Goal: Information Seeking & Learning: Get advice/opinions

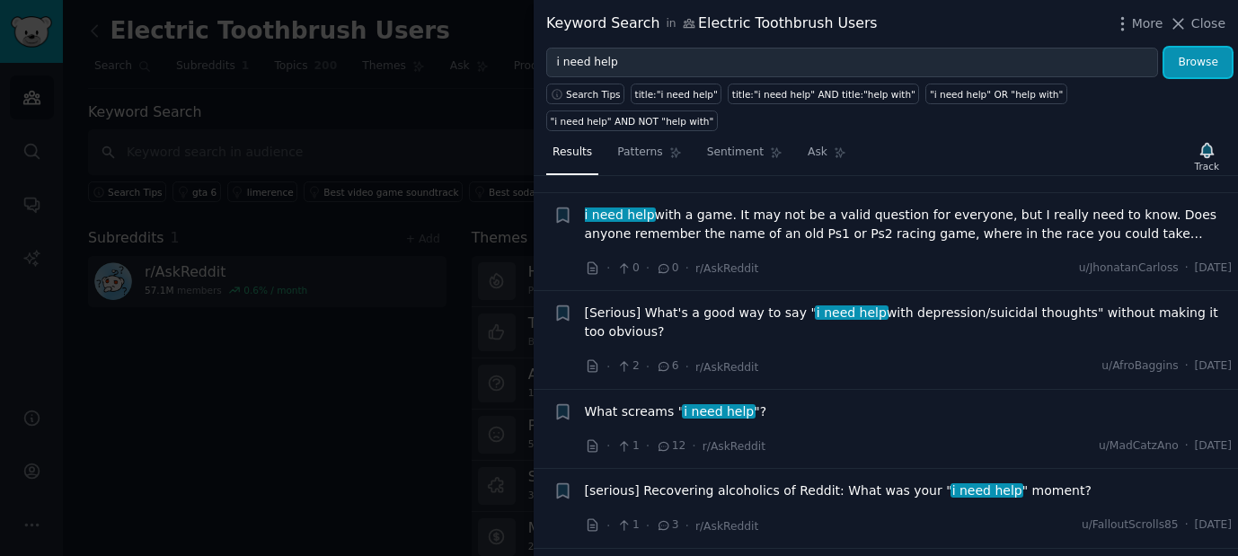
scroll to position [2118, 0]
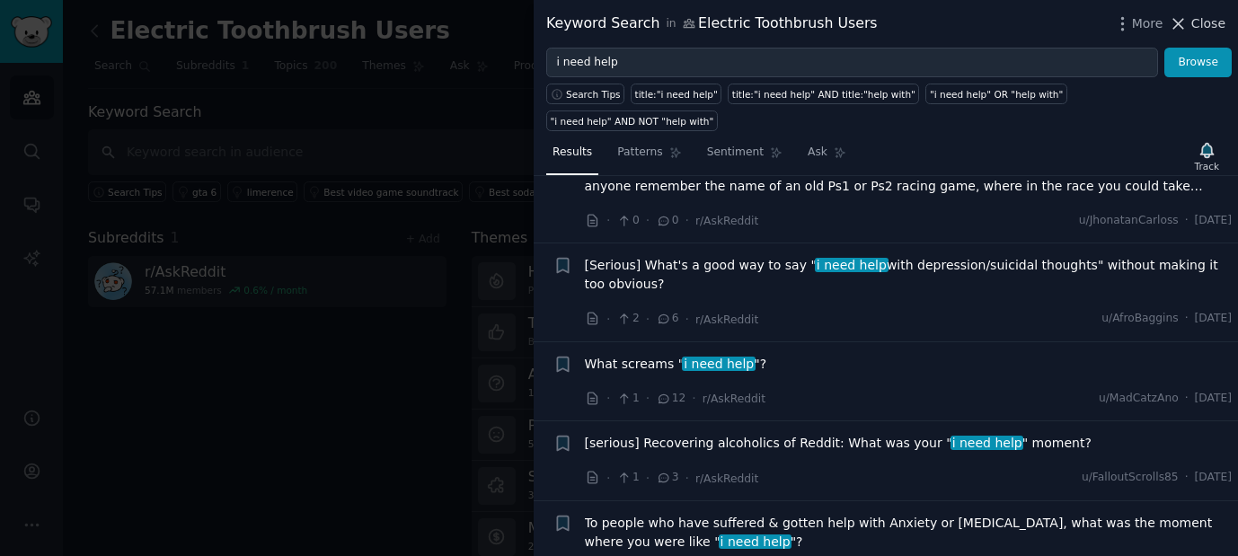
click at [1195, 26] on span "Close" at bounding box center [1208, 23] width 34 height 19
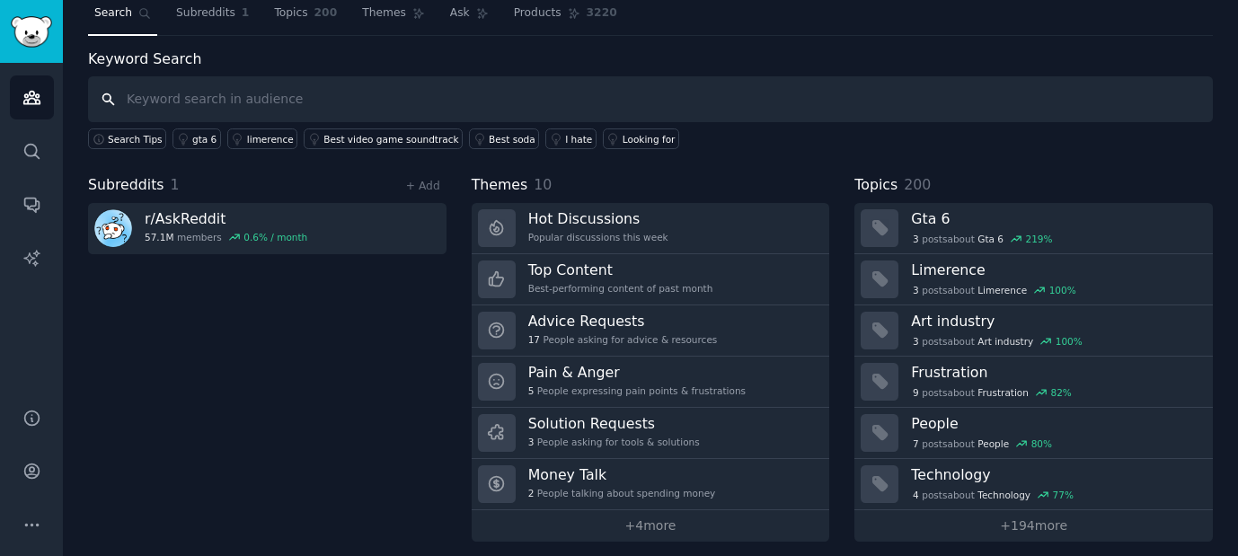
scroll to position [56, 0]
type input "business advice"
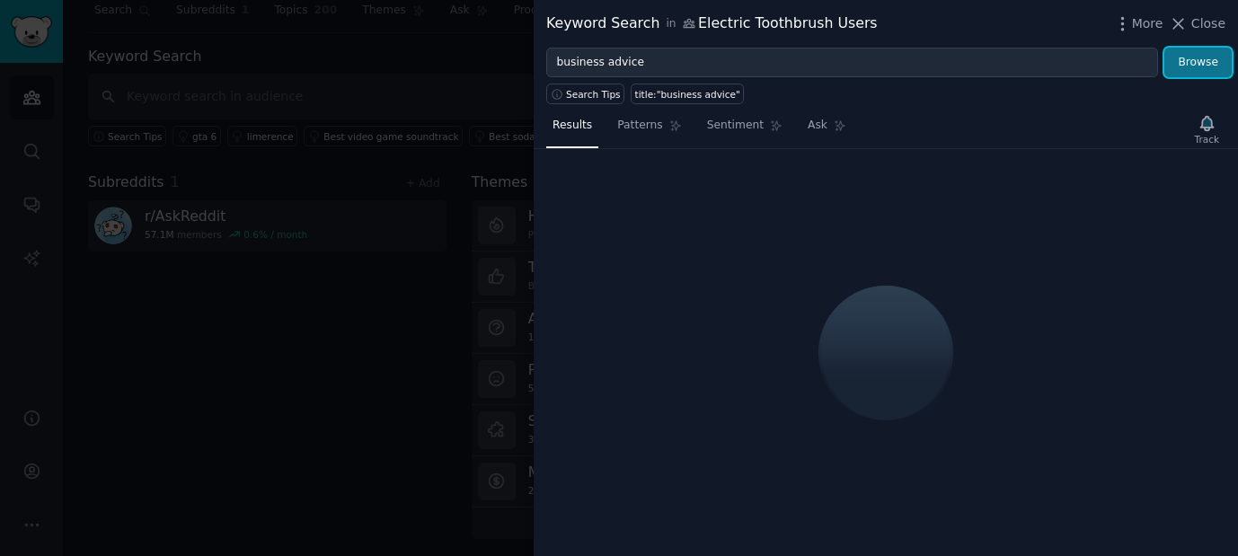
click at [1206, 50] on button "Browse" at bounding box center [1197, 63] width 67 height 31
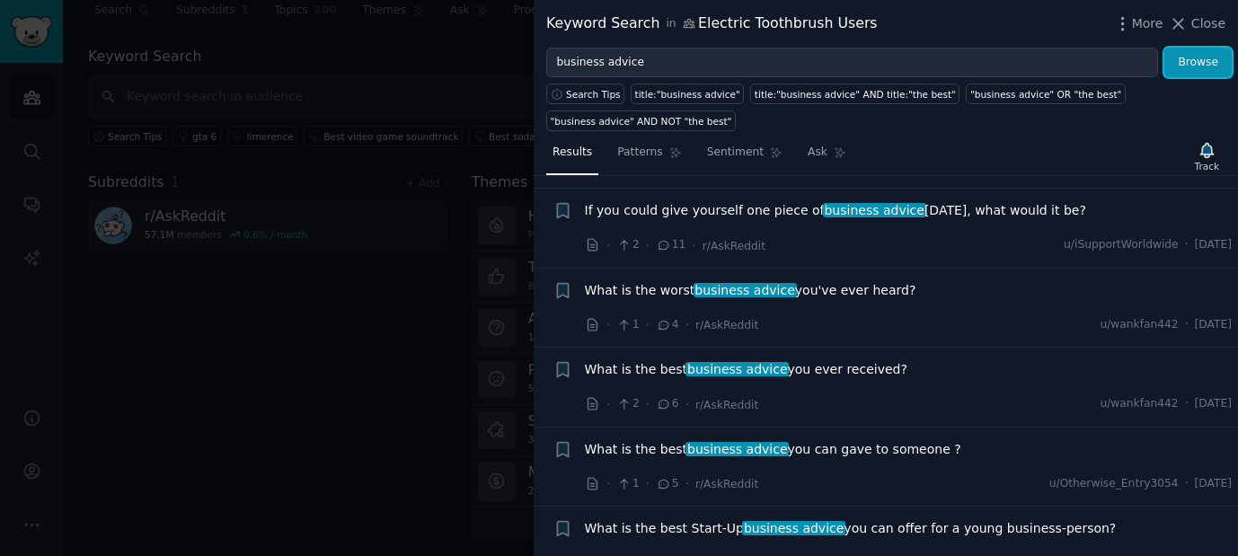
scroll to position [1271, 0]
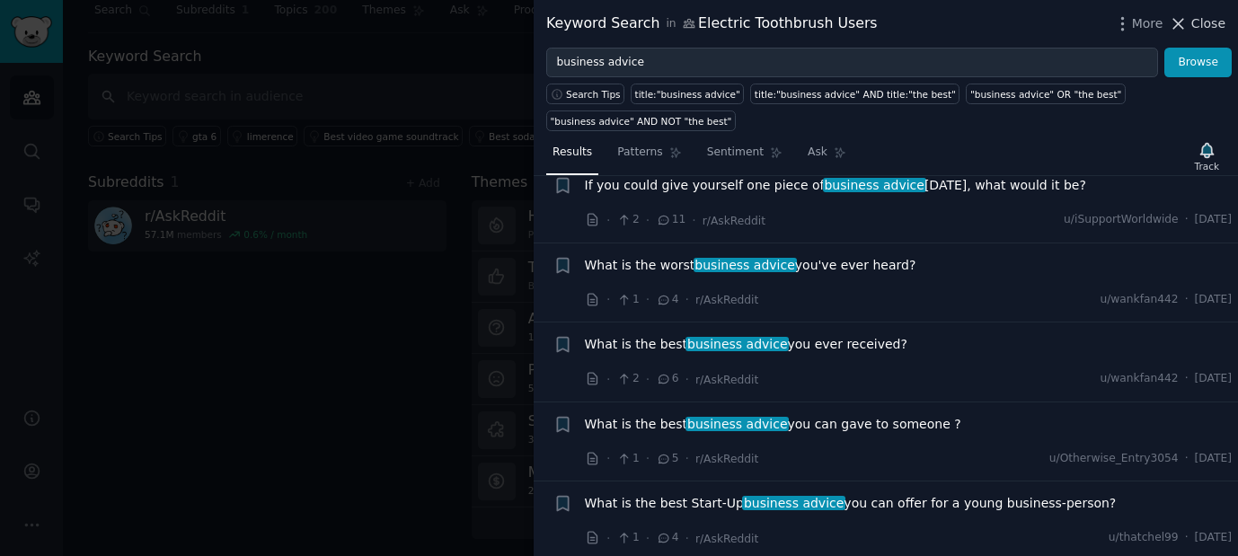
click at [1179, 17] on icon at bounding box center [1177, 23] width 19 height 19
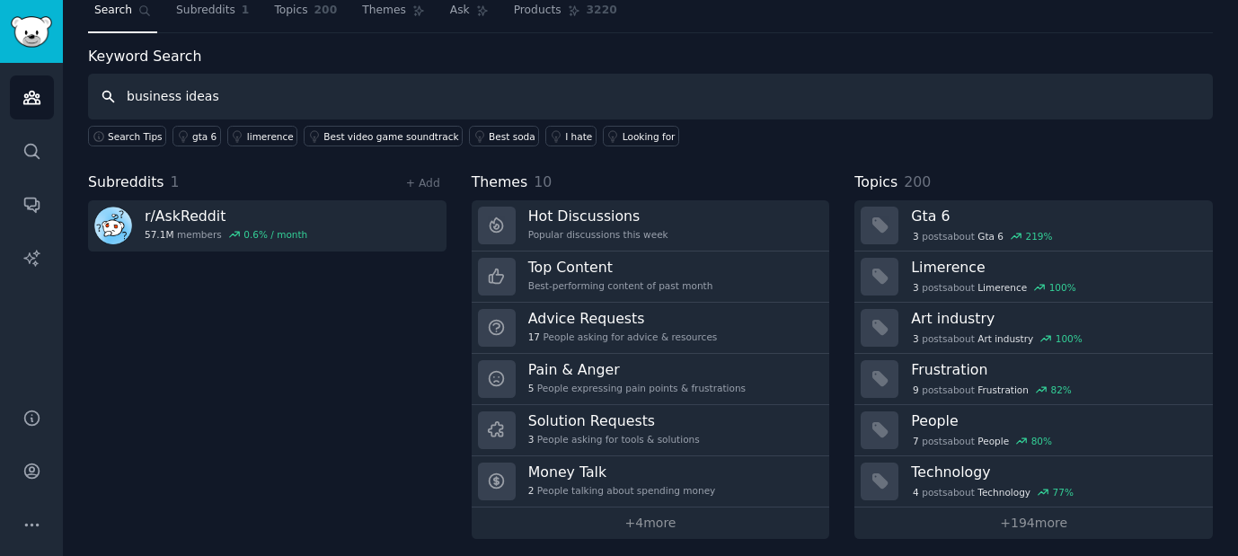
type input "business ideas"
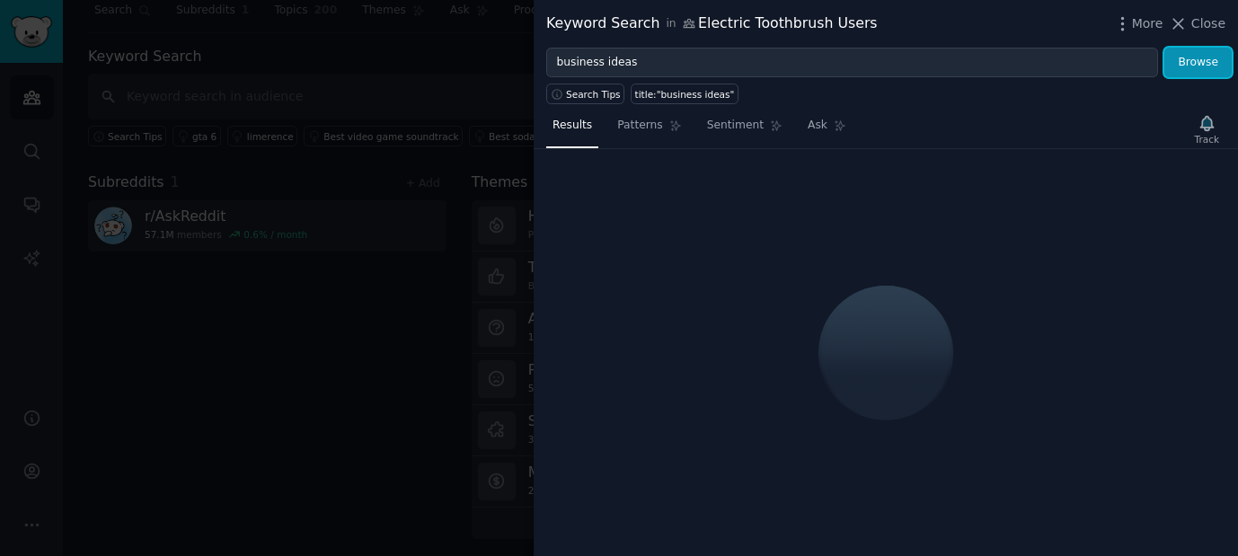
click at [1213, 58] on button "Browse" at bounding box center [1197, 63] width 67 height 31
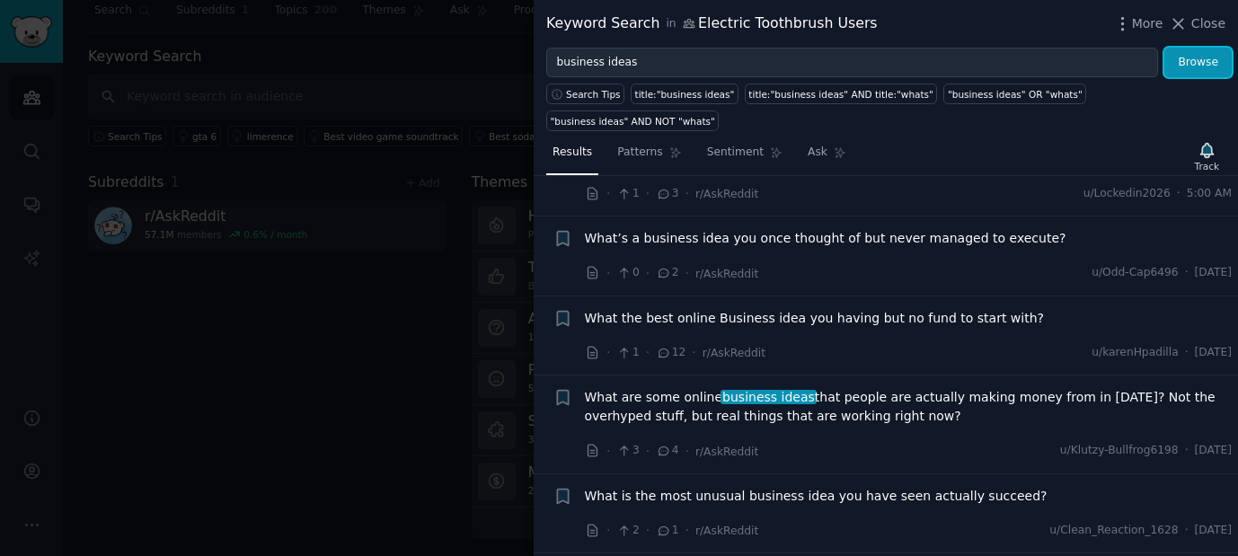
scroll to position [68, 0]
click at [669, 347] on span "12" at bounding box center [671, 352] width 30 height 16
click at [675, 319] on span "What the best online Business idea you having but no fund to start with?" at bounding box center [814, 317] width 459 height 19
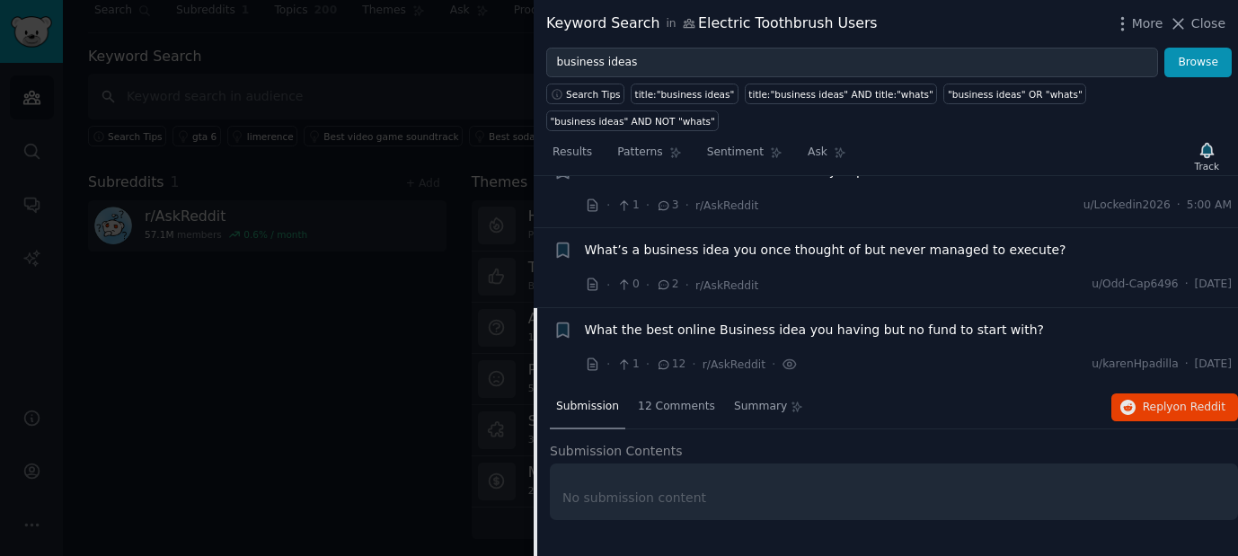
scroll to position [41, 0]
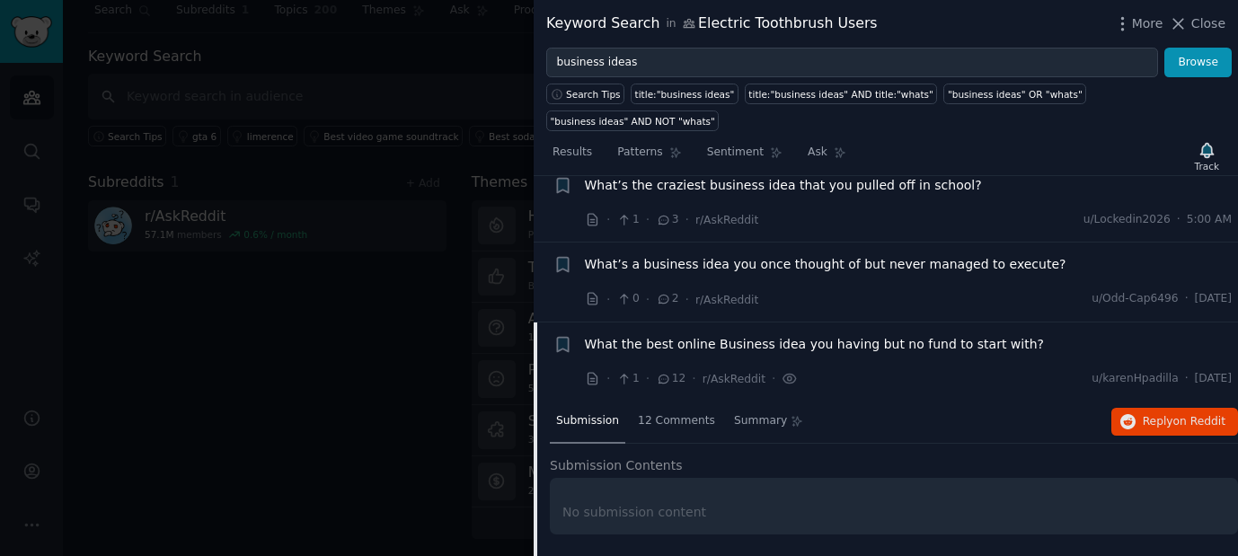
click at [783, 340] on span "What the best online Business idea you having but no fund to start with?" at bounding box center [814, 344] width 459 height 19
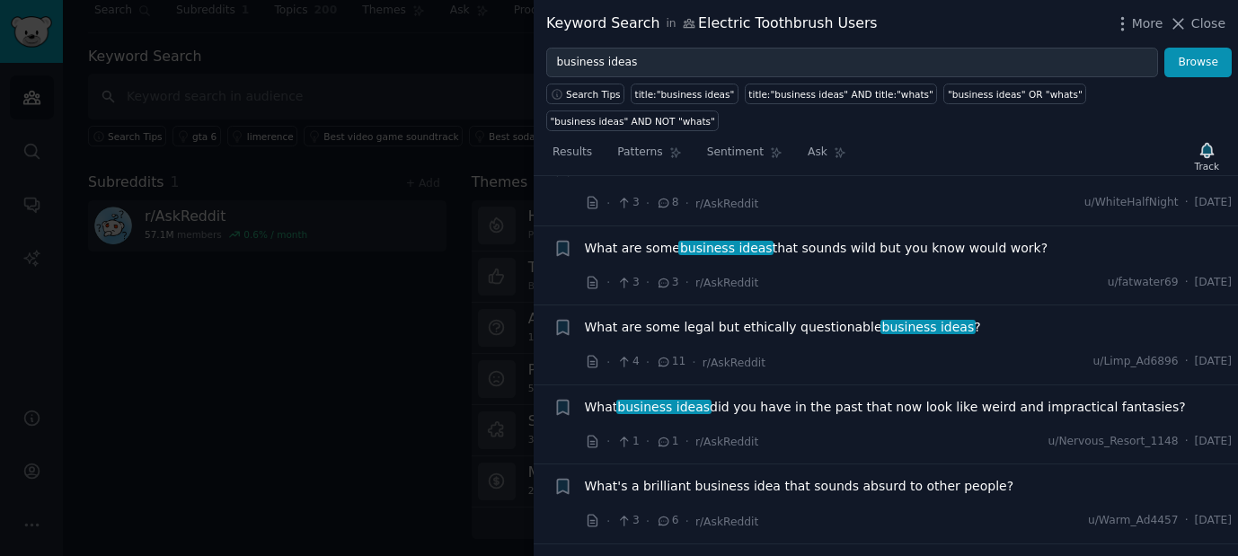
scroll to position [1169, 0]
